Goal: Check status: Check status

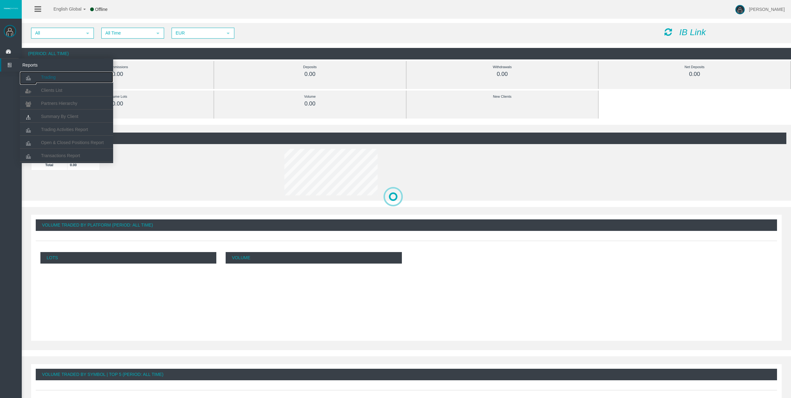
click at [34, 75] on icon at bounding box center [28, 78] width 16 height 13
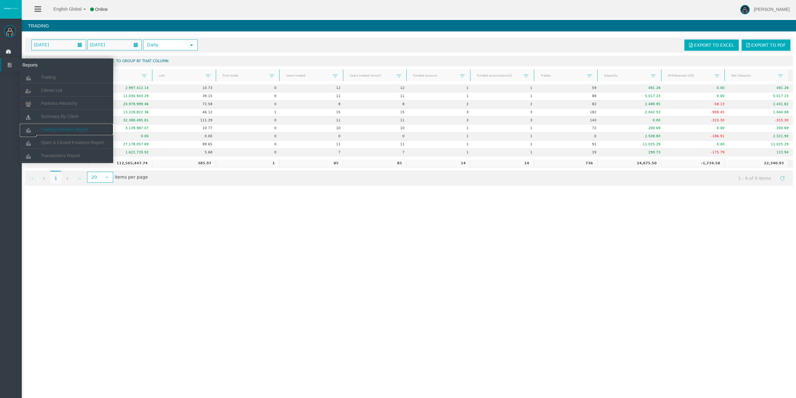
click at [73, 126] on link "Trading Activities Report" at bounding box center [66, 129] width 93 height 11
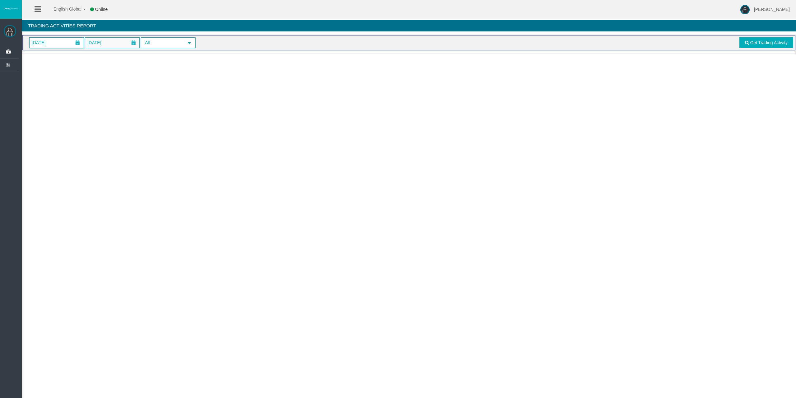
click at [60, 42] on span "[DATE]" at bounding box center [57, 43] width 54 height 10
click at [58, 101] on link "12" at bounding box center [60, 105] width 12 height 11
click at [760, 41] on span "Get Trading Activity" at bounding box center [769, 42] width 38 height 5
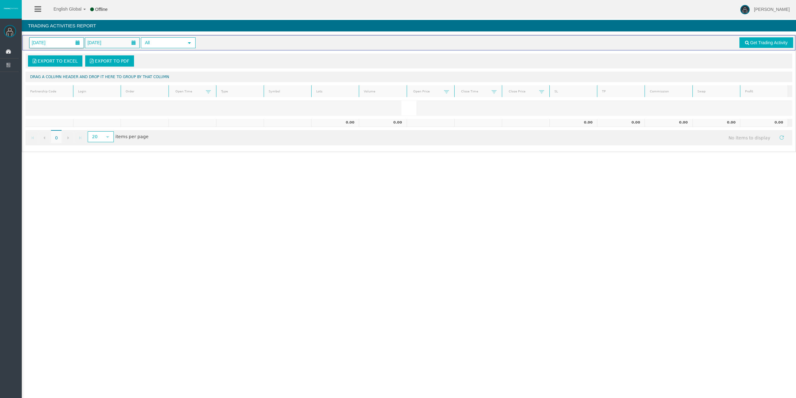
click at [74, 44] on span at bounding box center [77, 43] width 11 height 10
click at [60, 104] on link "12" at bounding box center [60, 105] width 12 height 11
click at [4, 46] on icon at bounding box center [9, 51] width 16 height 13
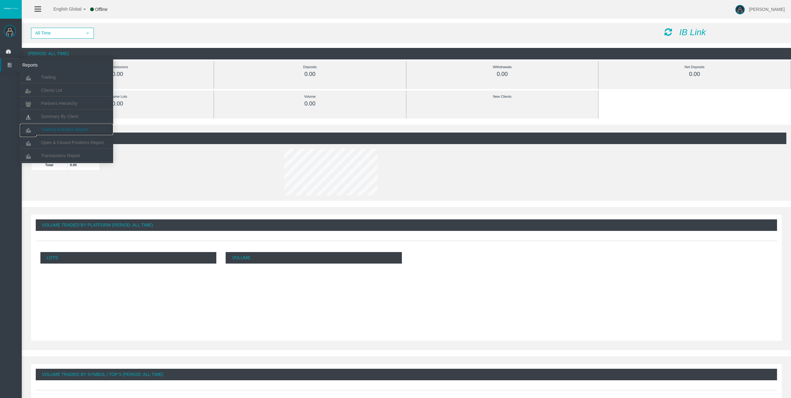
click at [63, 128] on span "Trading Activities Report" at bounding box center [64, 129] width 47 height 5
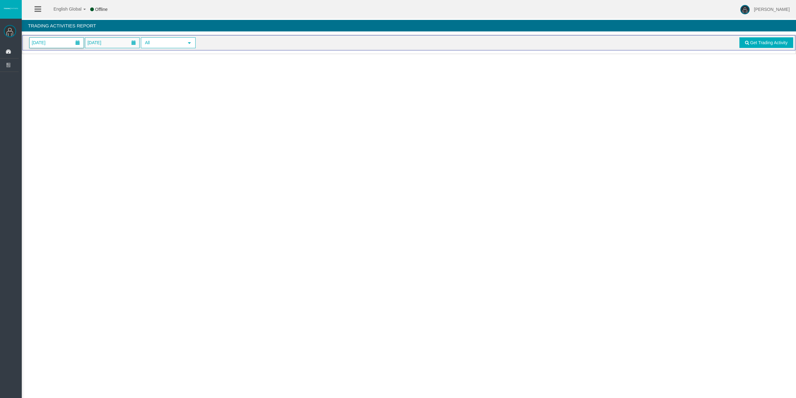
click at [56, 42] on span "[DATE]" at bounding box center [57, 43] width 54 height 10
click at [62, 104] on link "12" at bounding box center [60, 105] width 12 height 11
click at [776, 44] on span "Get Trading Activity" at bounding box center [769, 42] width 38 height 5
